Goal: Information Seeking & Learning: Learn about a topic

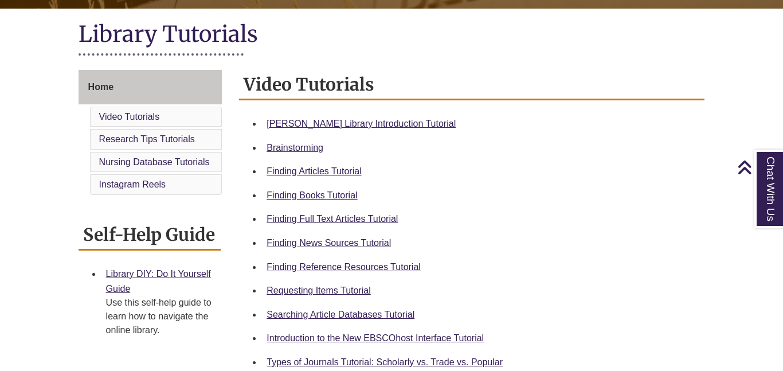
scroll to position [260, 0]
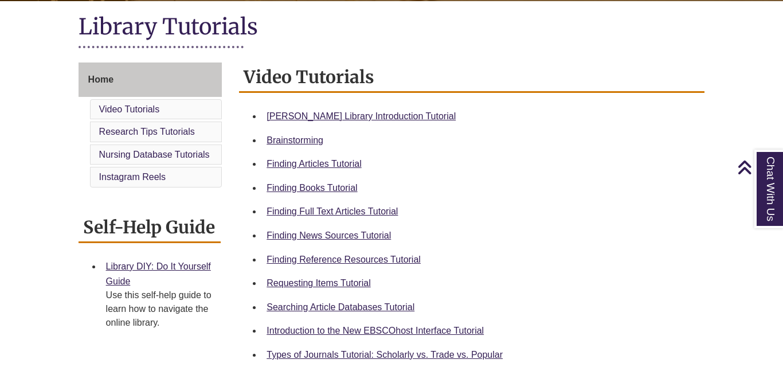
click at [341, 194] on div "Finding Books Tutorial" at bounding box center [481, 188] width 429 height 15
click at [345, 186] on link "Finding Books Tutorial" at bounding box center [312, 188] width 91 height 10
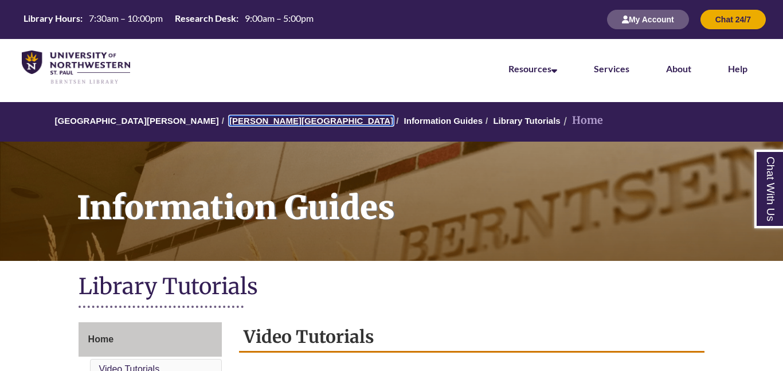
click at [260, 120] on link "[PERSON_NAME][GEOGRAPHIC_DATA]" at bounding box center [311, 121] width 164 height 10
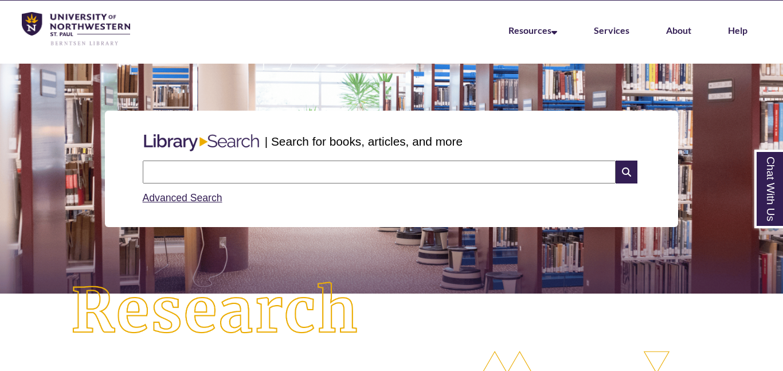
click at [427, 169] on input "text" at bounding box center [379, 172] width 473 height 23
type input "**********"
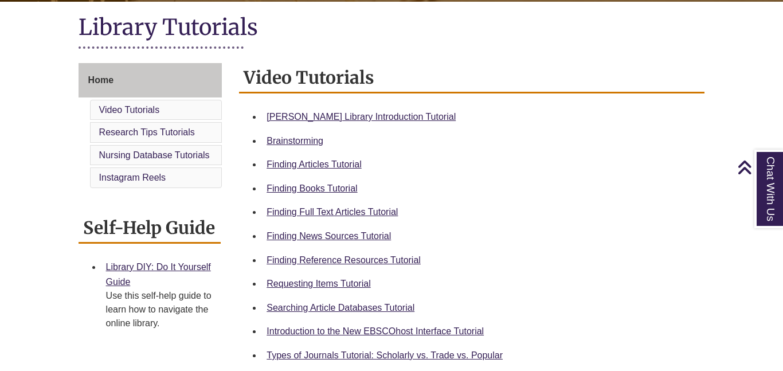
scroll to position [261, 0]
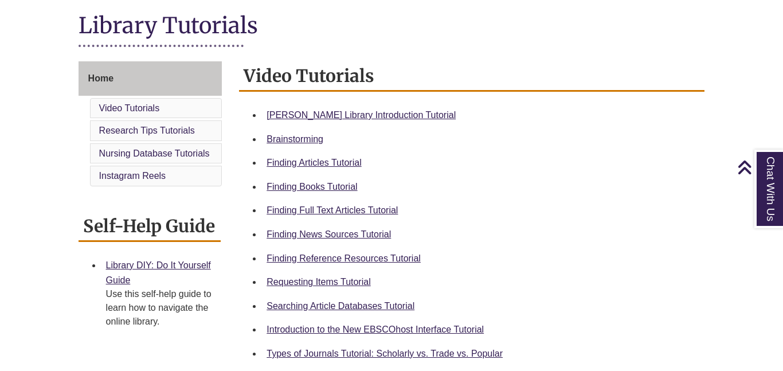
click at [340, 288] on div "Requesting Items Tutorial" at bounding box center [481, 282] width 429 height 15
click at [344, 283] on link "Requesting Items Tutorial" at bounding box center [319, 282] width 104 height 10
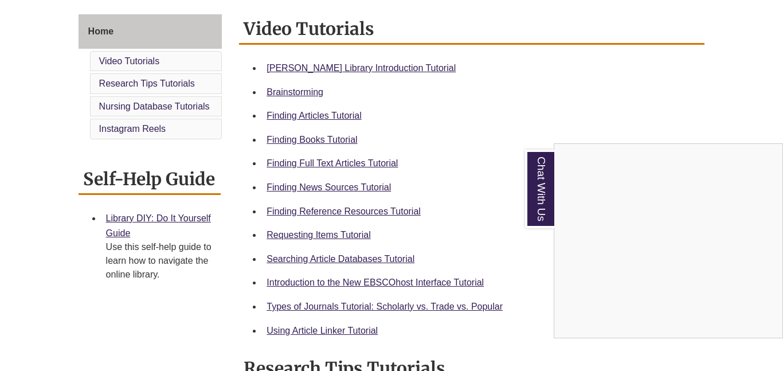
scroll to position [309, 0]
click at [453, 302] on div "Chat With Us" at bounding box center [391, 185] width 783 height 371
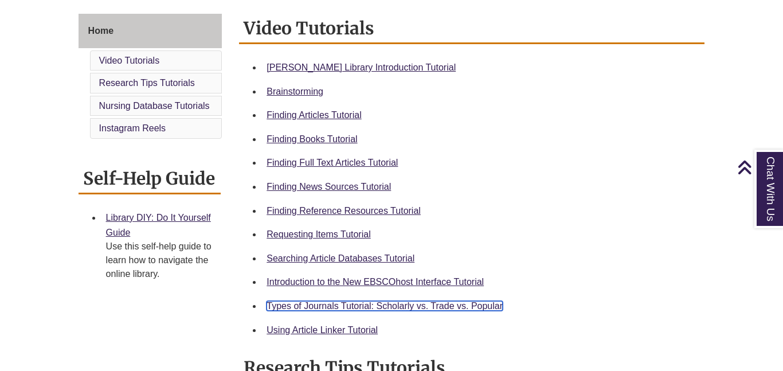
click at [458, 309] on link "Types of Journals Tutorial: Scholarly vs. Trade vs. Popular" at bounding box center [385, 306] width 236 height 10
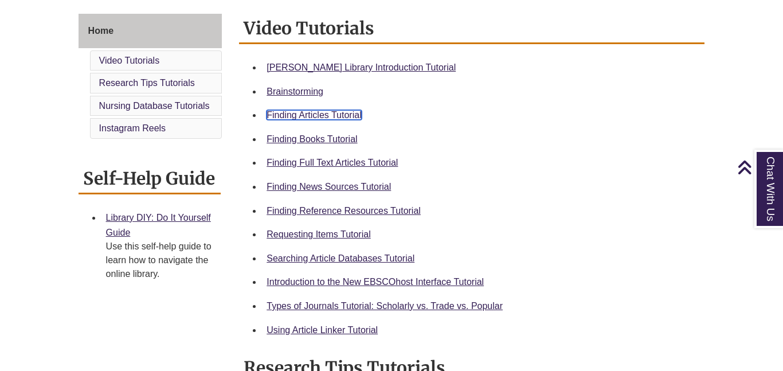
click at [349, 117] on link "Finding Articles Tutorial" at bounding box center [314, 115] width 95 height 10
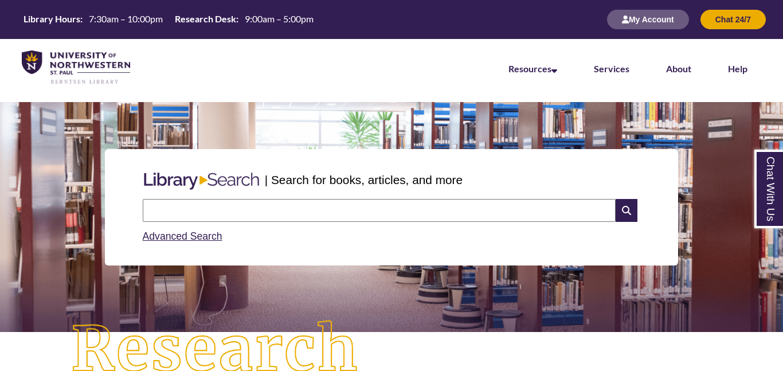
type input "**********"
click at [627, 212] on icon at bounding box center [627, 210] width 22 height 23
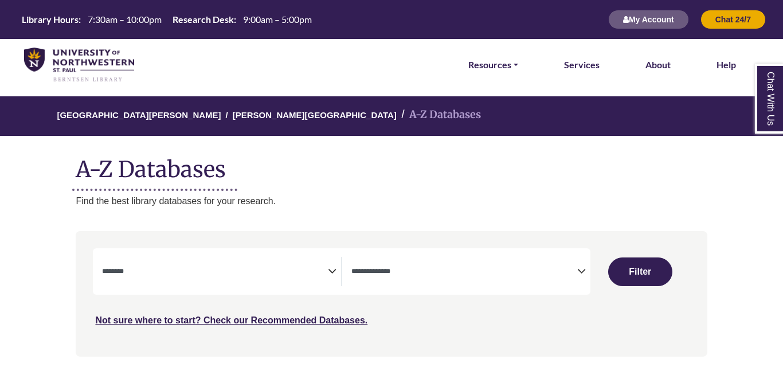
select select "Database Subject Filter"
select select "Database Types Filter"
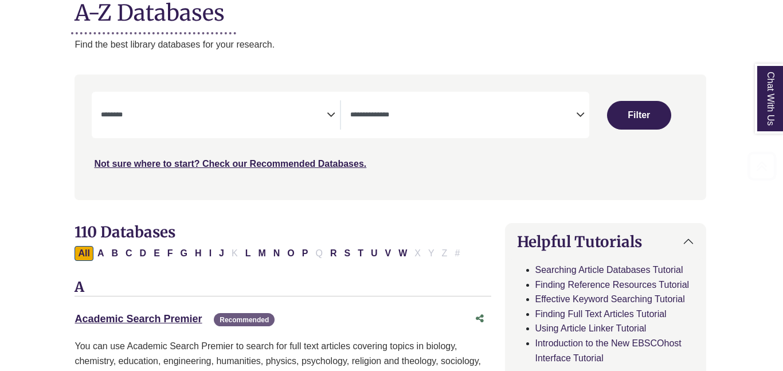
scroll to position [162, 1]
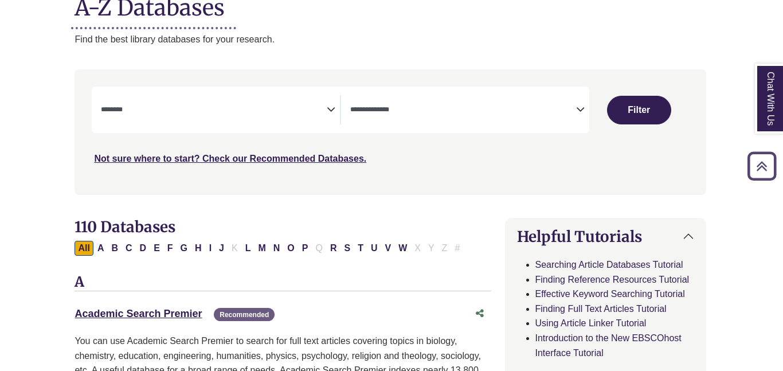
click at [265, 112] on textarea "Search" at bounding box center [214, 110] width 226 height 9
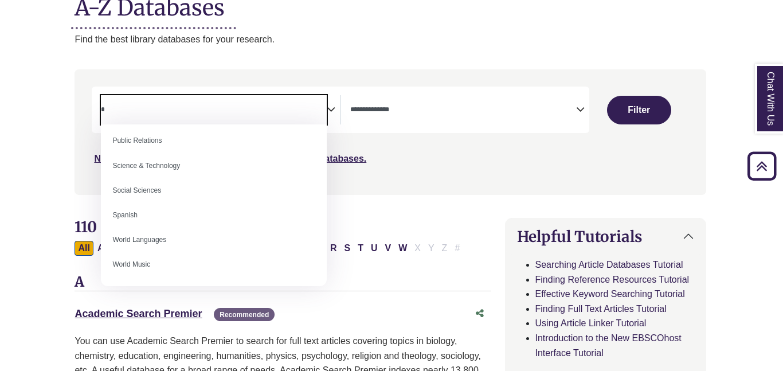
scroll to position [0, 0]
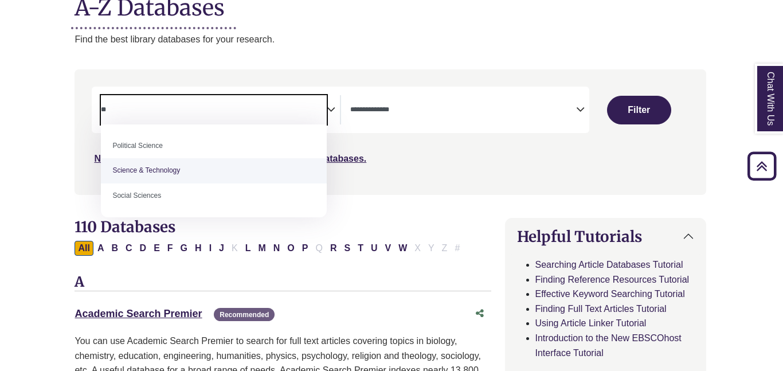
type textarea "**"
select select "*****"
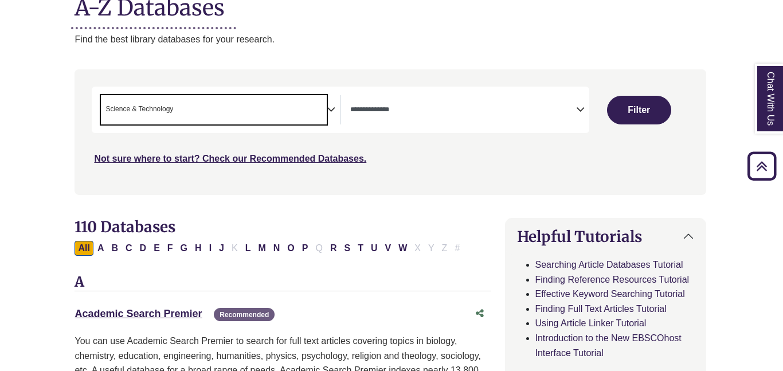
scroll to position [459, 0]
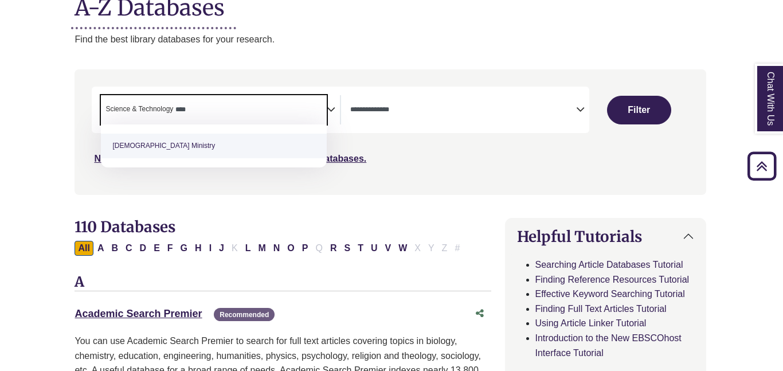
type textarea "****"
select select "*****"
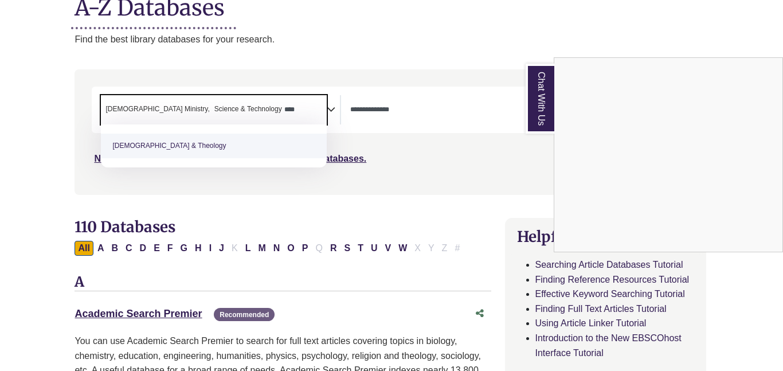
type textarea "****"
select select "*****"
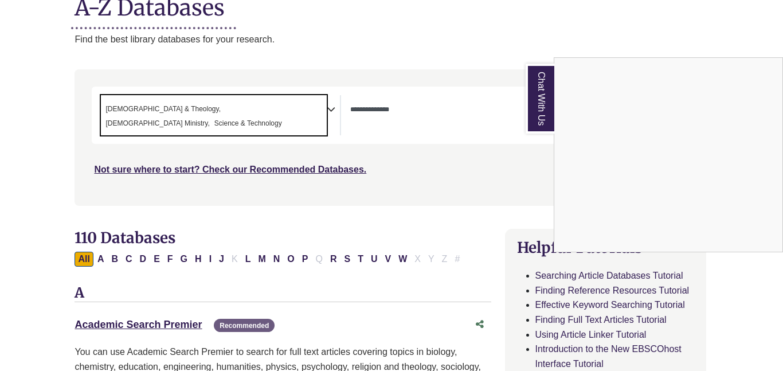
click at [444, 119] on div "Chat With Us" at bounding box center [391, 185] width 783 height 371
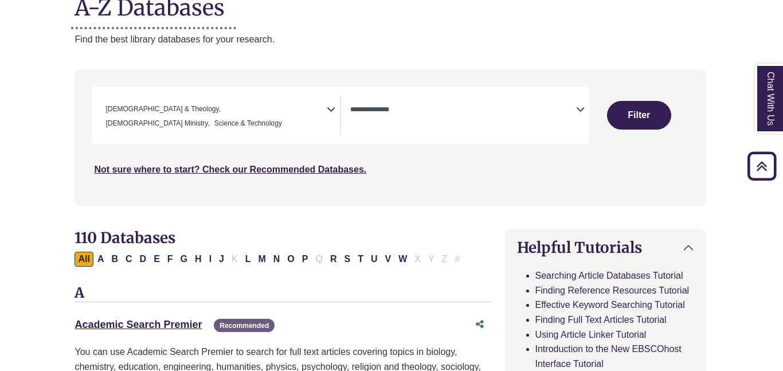
click at [495, 110] on textarea "Search" at bounding box center [463, 110] width 226 height 9
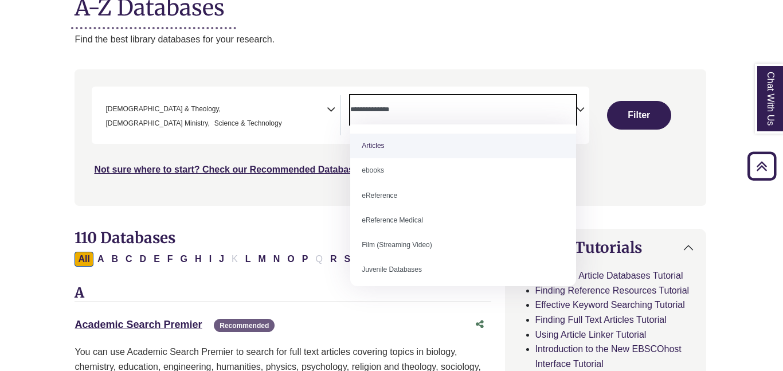
select select "*****"
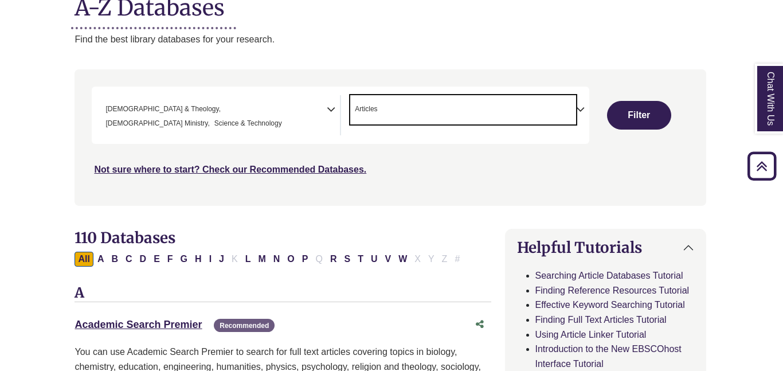
click at [579, 108] on icon "Search filters" at bounding box center [580, 107] width 9 height 17
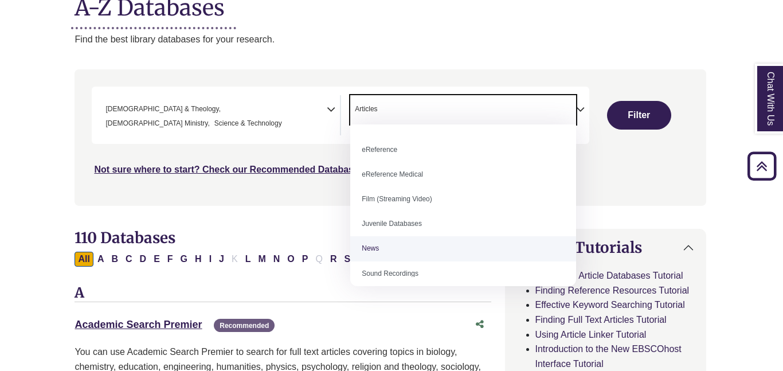
scroll to position [80, 0]
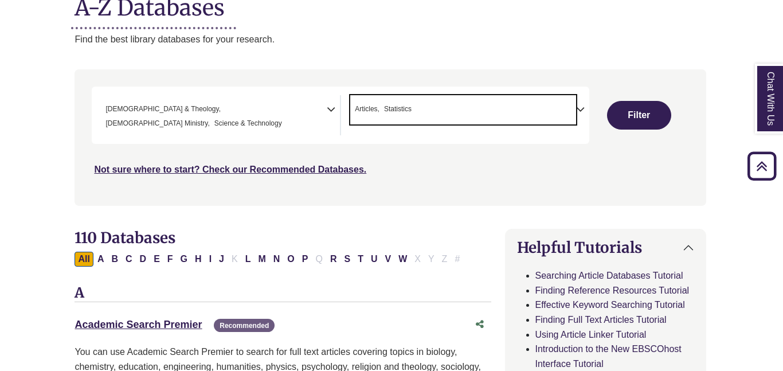
click at [582, 109] on icon "Search filters" at bounding box center [580, 107] width 9 height 17
click at [583, 109] on icon "Search filters" at bounding box center [580, 107] width 9 height 17
click at [630, 101] on button "Filter" at bounding box center [639, 115] width 64 height 29
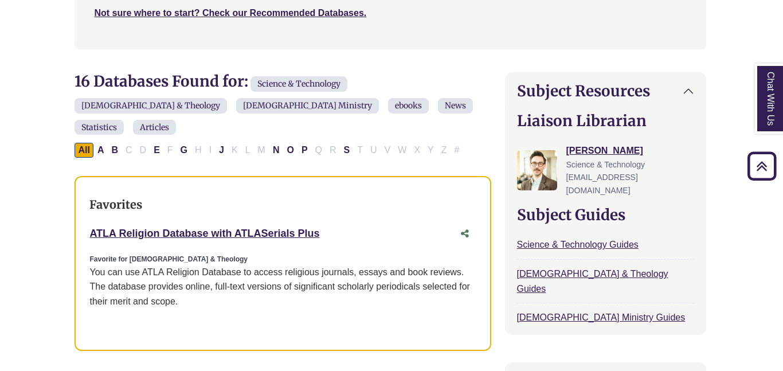
scroll to position [319, 1]
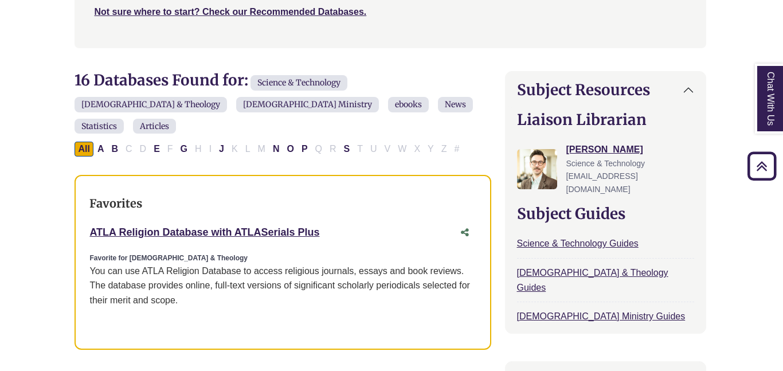
drag, startPoint x: 346, startPoint y: 201, endPoint x: 81, endPoint y: 200, distance: 265.6
click at [81, 200] on div "Favorites ATLA Religion Database with ATLASerials Plus This link opens in a new…" at bounding box center [283, 263] width 416 height 176
copy link "ATLA Religion Database with ATLASerials Plus"
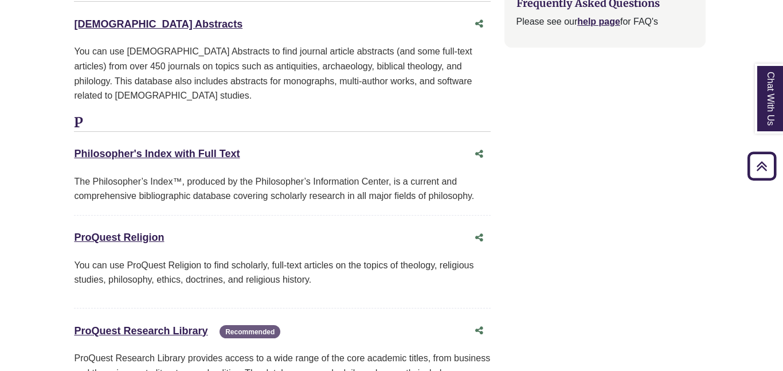
scroll to position [1805, 2]
drag, startPoint x: 213, startPoint y: 256, endPoint x: 61, endPoint y: 260, distance: 151.5
copy div "ProQuest Research Library This link opens in a new window"
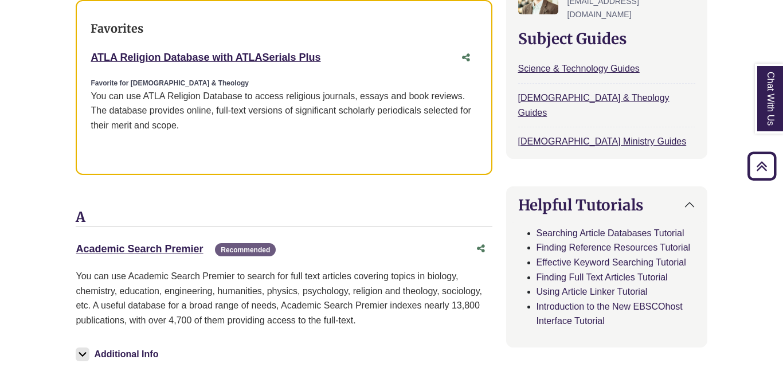
scroll to position [493, 2]
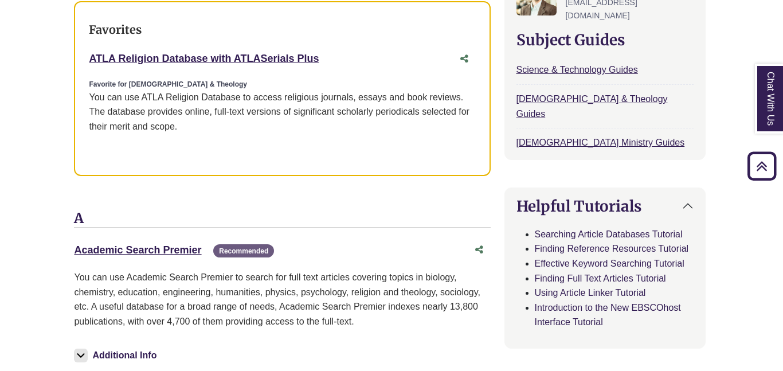
drag, startPoint x: 201, startPoint y: 212, endPoint x: 59, endPoint y: 214, distance: 142.2
copy link "Academic Search Premier"
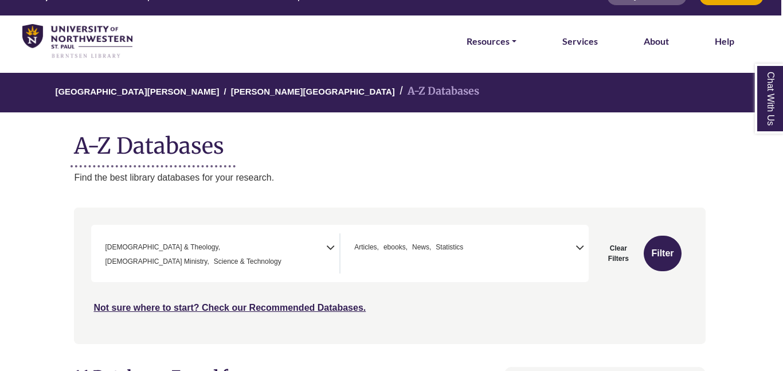
scroll to position [30, 2]
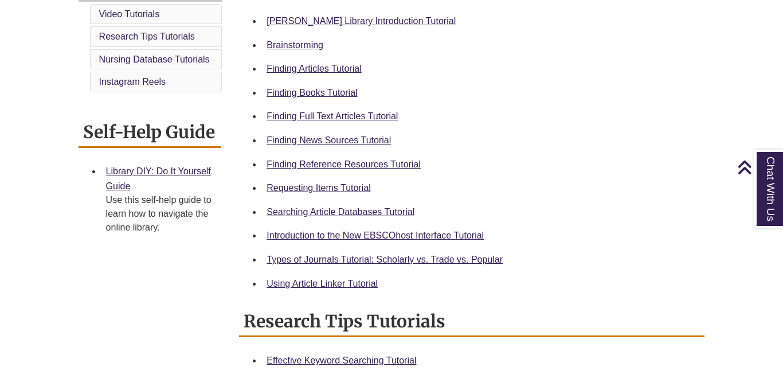
scroll to position [359, 0]
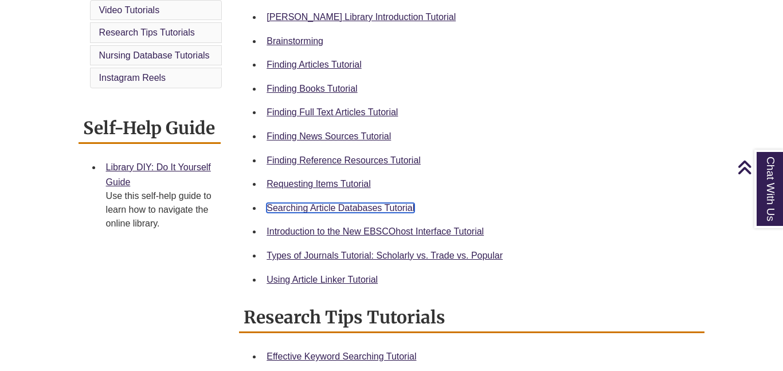
click at [351, 210] on link "Searching Article Databases Tutorial" at bounding box center [341, 208] width 148 height 10
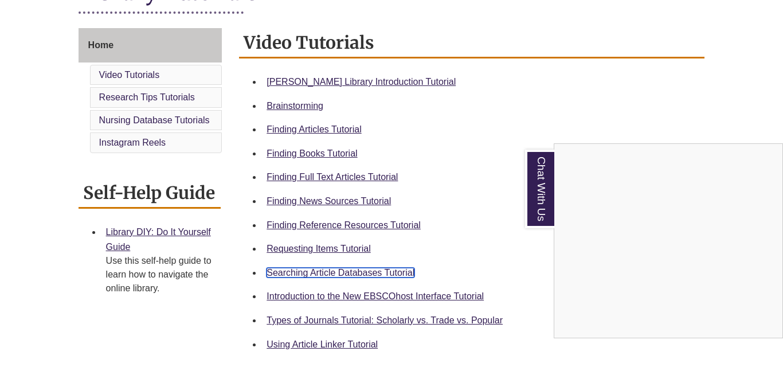
scroll to position [295, 0]
click at [396, 125] on div "Chat With Us" at bounding box center [391, 185] width 783 height 371
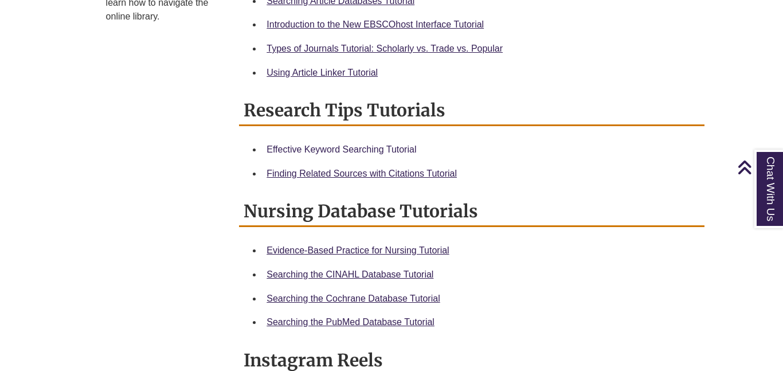
scroll to position [567, 0]
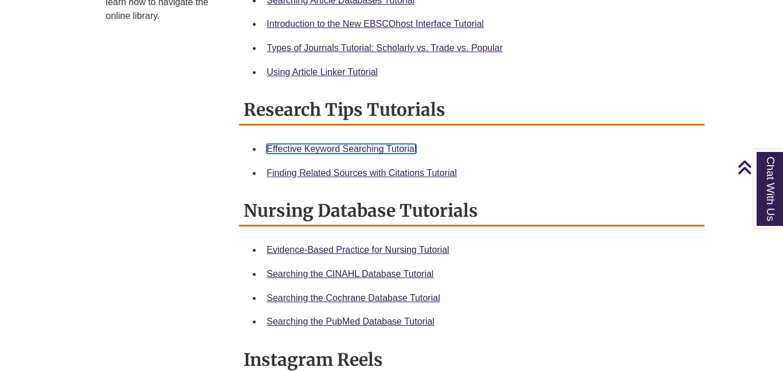
click at [375, 153] on link "Effective Keyword Searching Tutorial" at bounding box center [342, 149] width 150 height 10
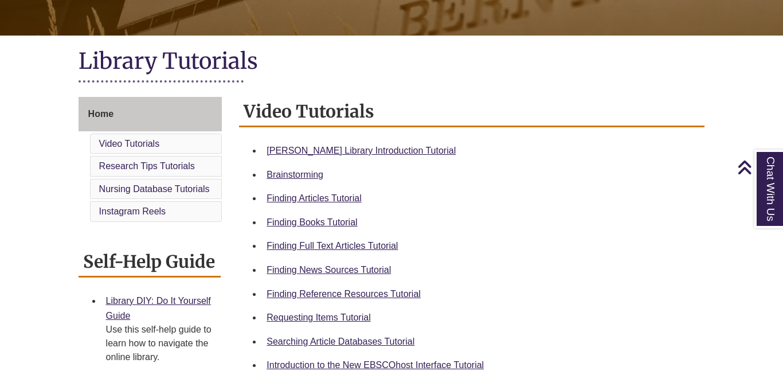
scroll to position [232, 0]
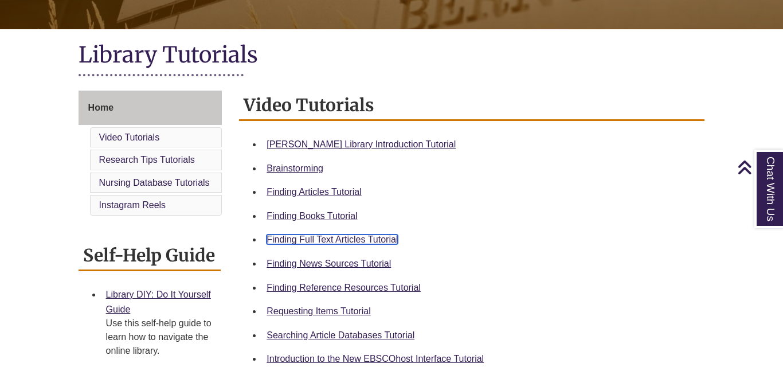
click at [321, 236] on link "Finding Full Text Articles Tutorial" at bounding box center [332, 240] width 131 height 10
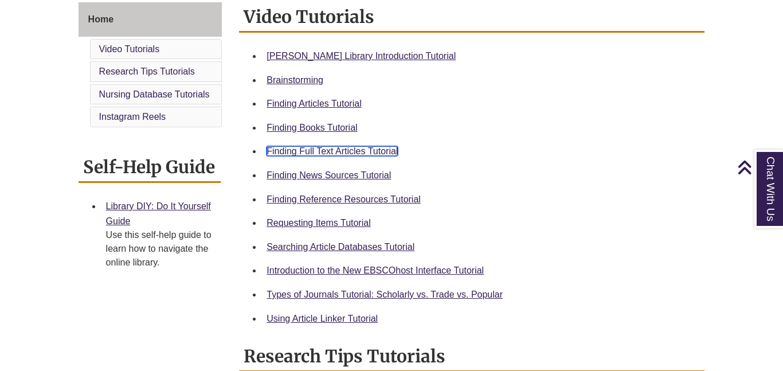
scroll to position [326, 0]
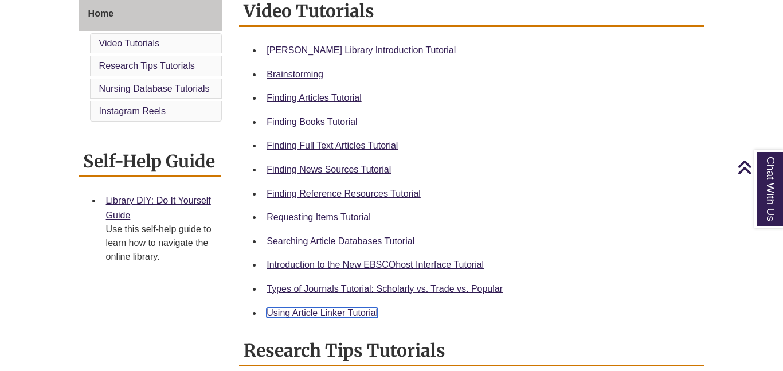
click at [307, 309] on link "Using Article Linker Tutorial" at bounding box center [322, 313] width 111 height 10
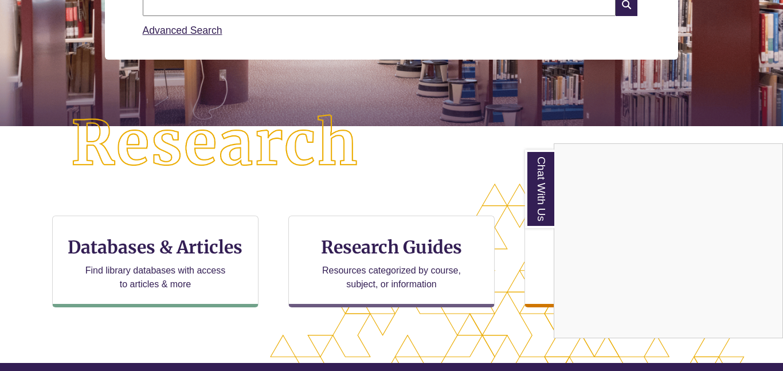
scroll to position [208, 0]
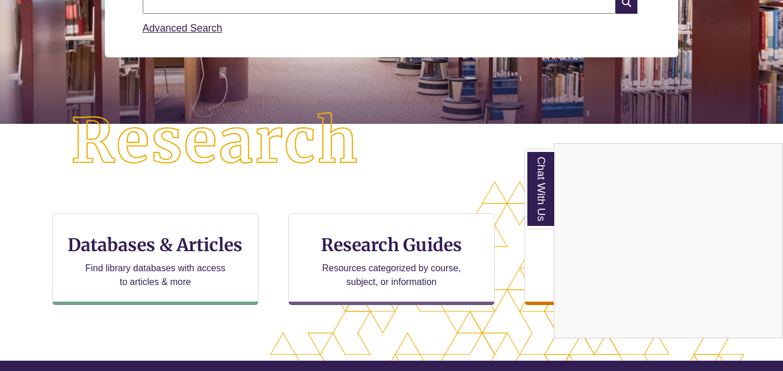
click at [215, 247] on div "Chat With Us" at bounding box center [391, 185] width 783 height 371
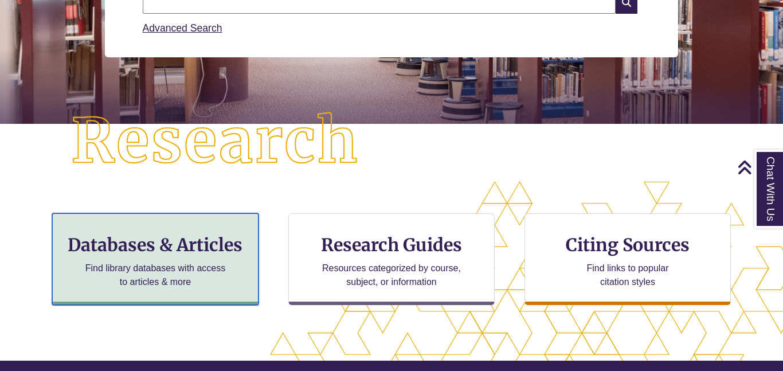
click at [214, 256] on div "Databases & Articles Find library databases with access to articles & more" at bounding box center [155, 259] width 206 height 92
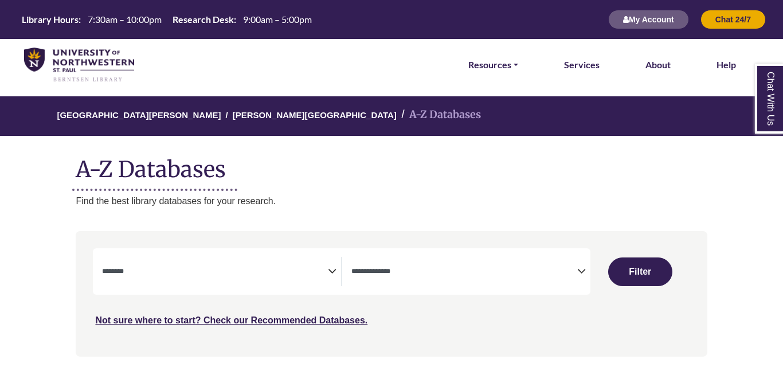
select select "Database Subject Filter"
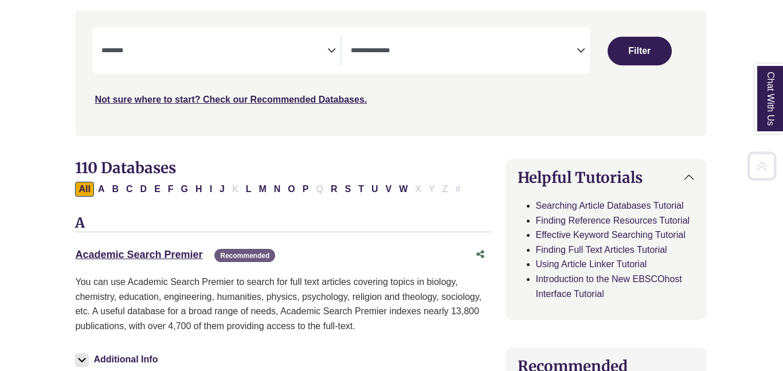
scroll to position [239, 1]
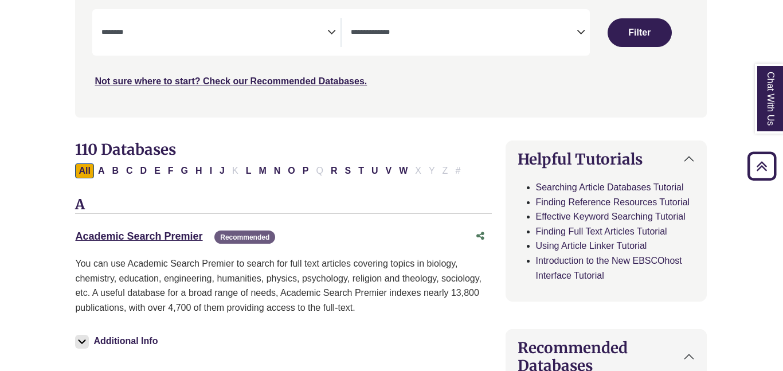
click at [524, 26] on span "Search filters" at bounding box center [464, 31] width 226 height 10
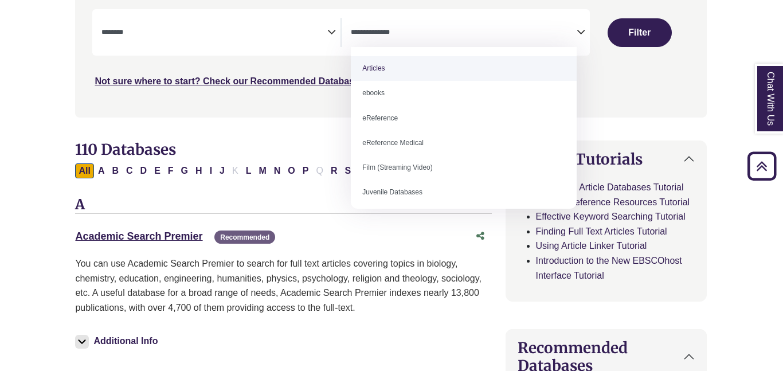
select select "*****"
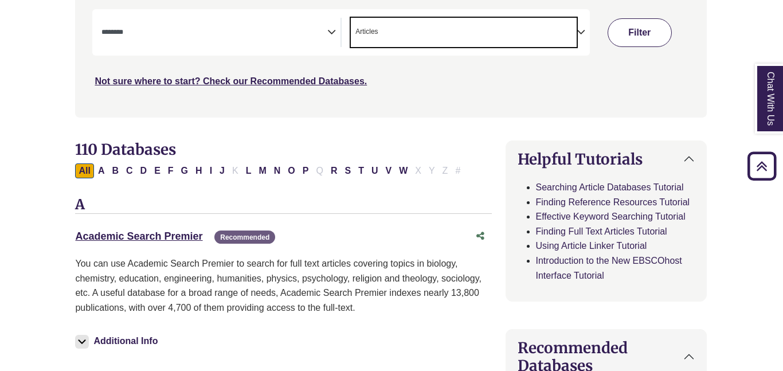
click at [622, 37] on button "Filter" at bounding box center [640, 32] width 64 height 29
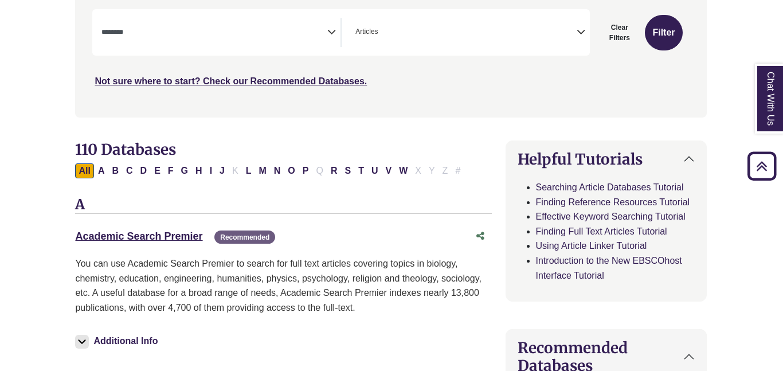
select select "Database Subject Filter"
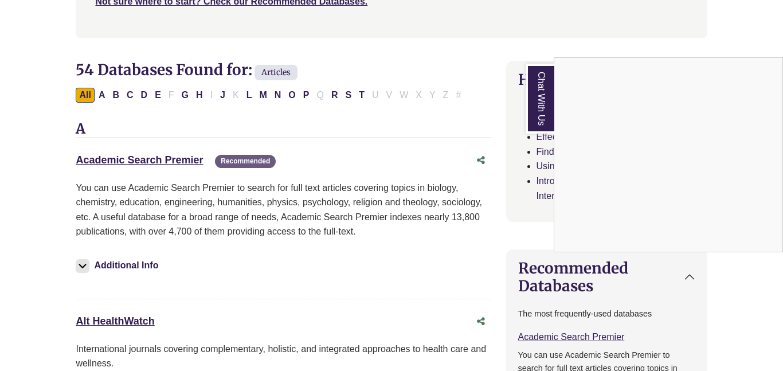
scroll to position [321, 0]
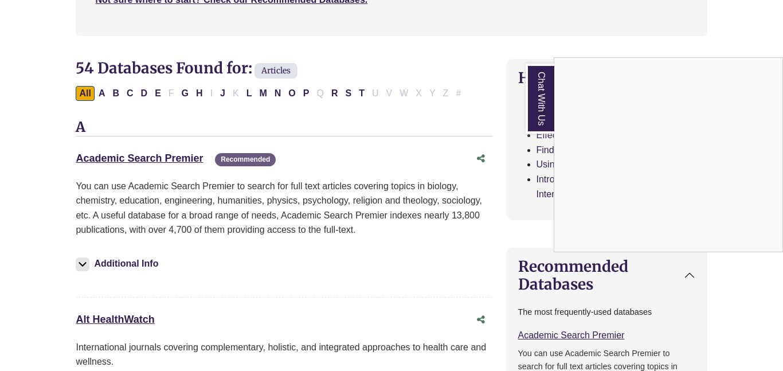
click at [189, 155] on div "Chat With Us" at bounding box center [391, 185] width 783 height 371
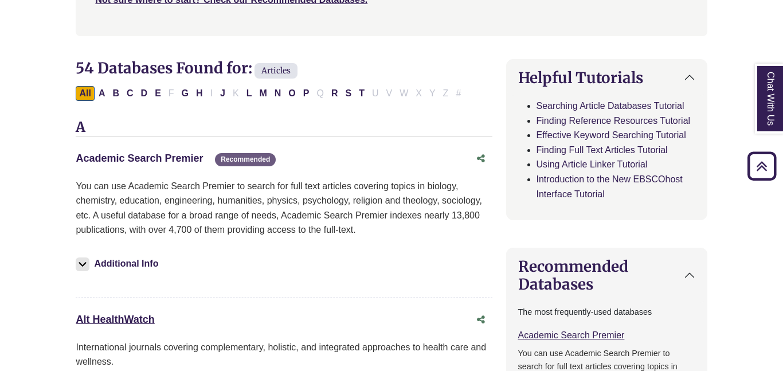
click at [193, 163] on link "Academic Search Premier This link opens in a new window" at bounding box center [139, 158] width 127 height 11
click at [761, 163] on icon "Back to Top" at bounding box center [762, 166] width 37 height 37
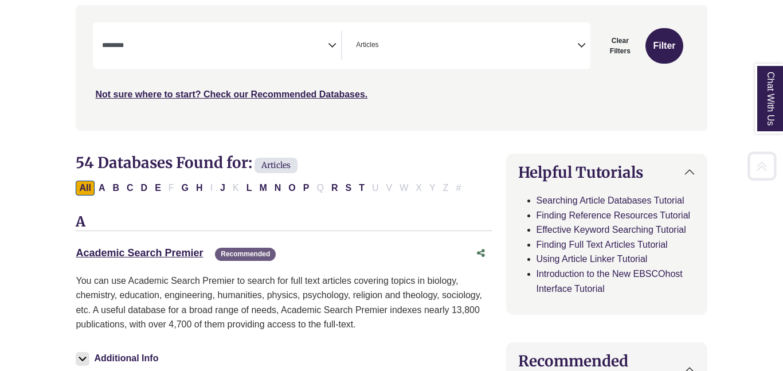
scroll to position [233, 0]
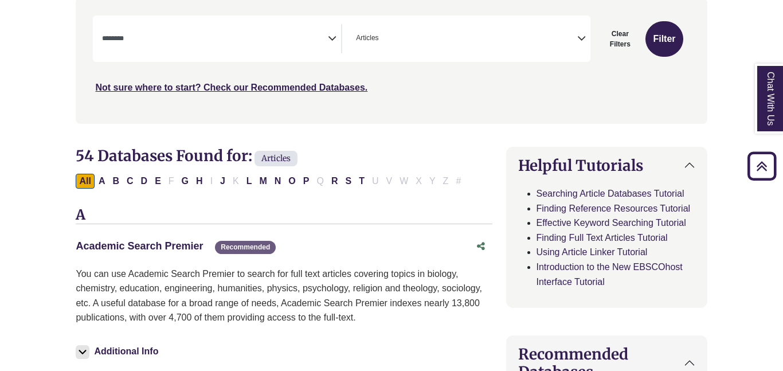
click at [187, 243] on link "Academic Search Premier This link opens in a new window" at bounding box center [139, 245] width 127 height 11
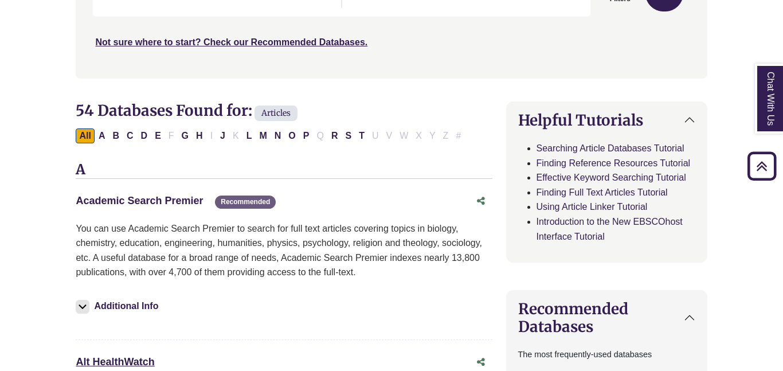
scroll to position [280, 0]
